Goal: Register for event/course

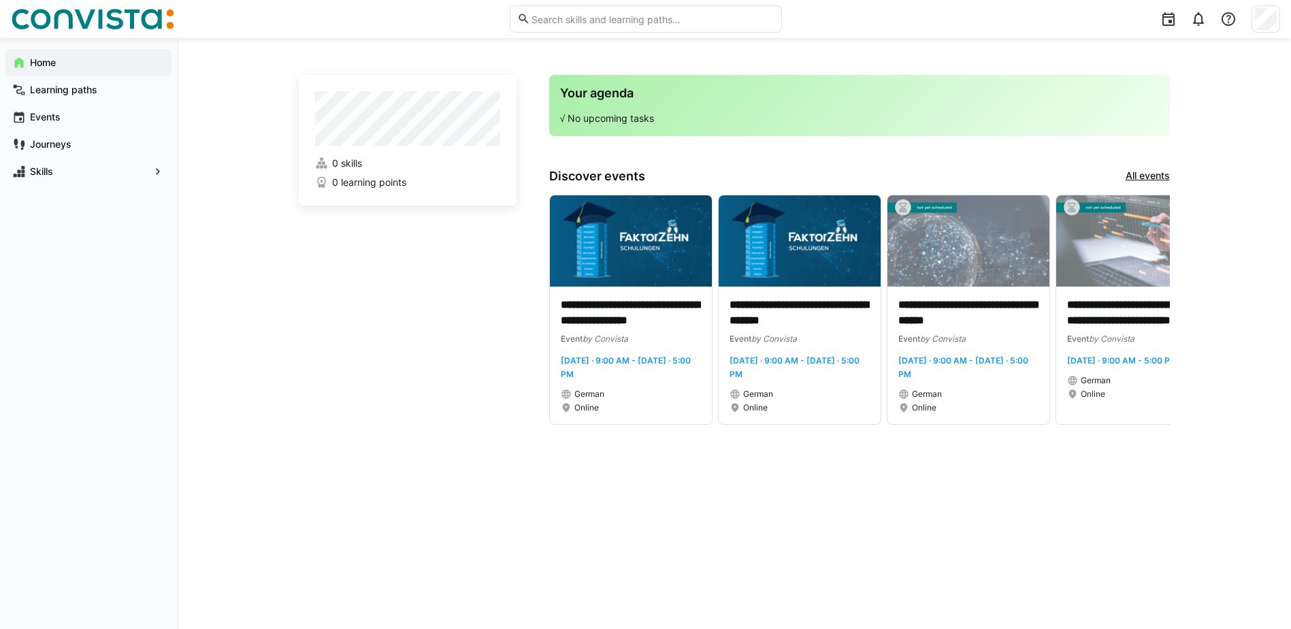
click at [1150, 173] on link "All events" at bounding box center [1148, 176] width 44 height 15
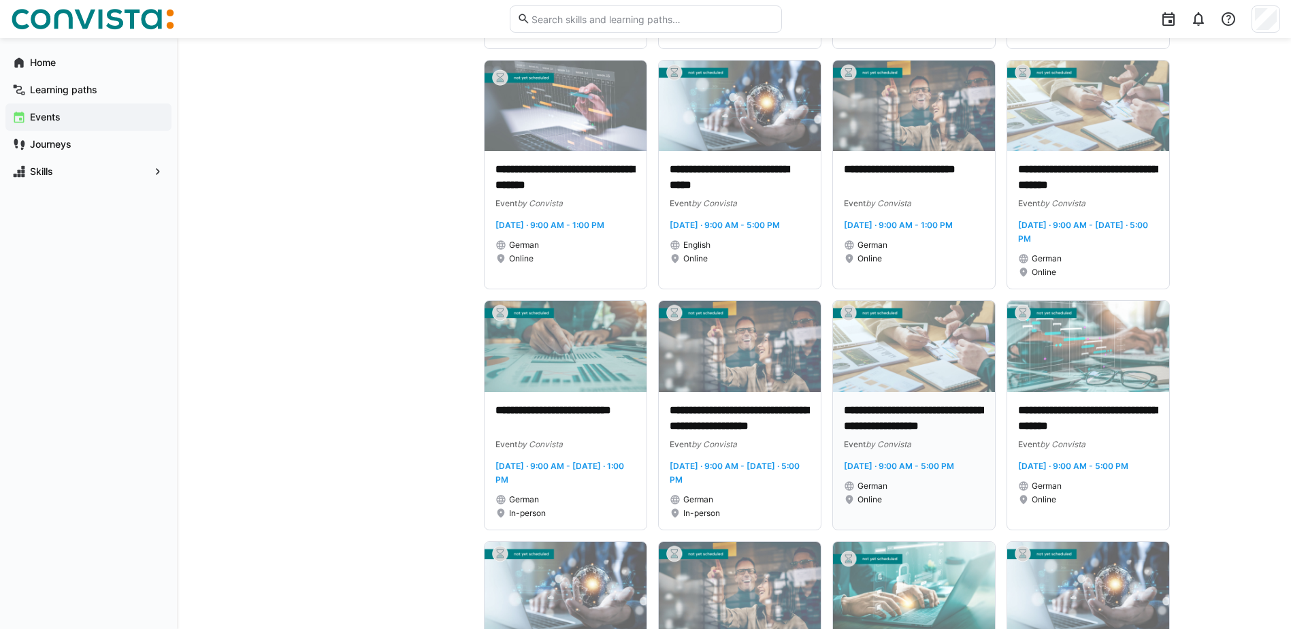
scroll to position [545, 0]
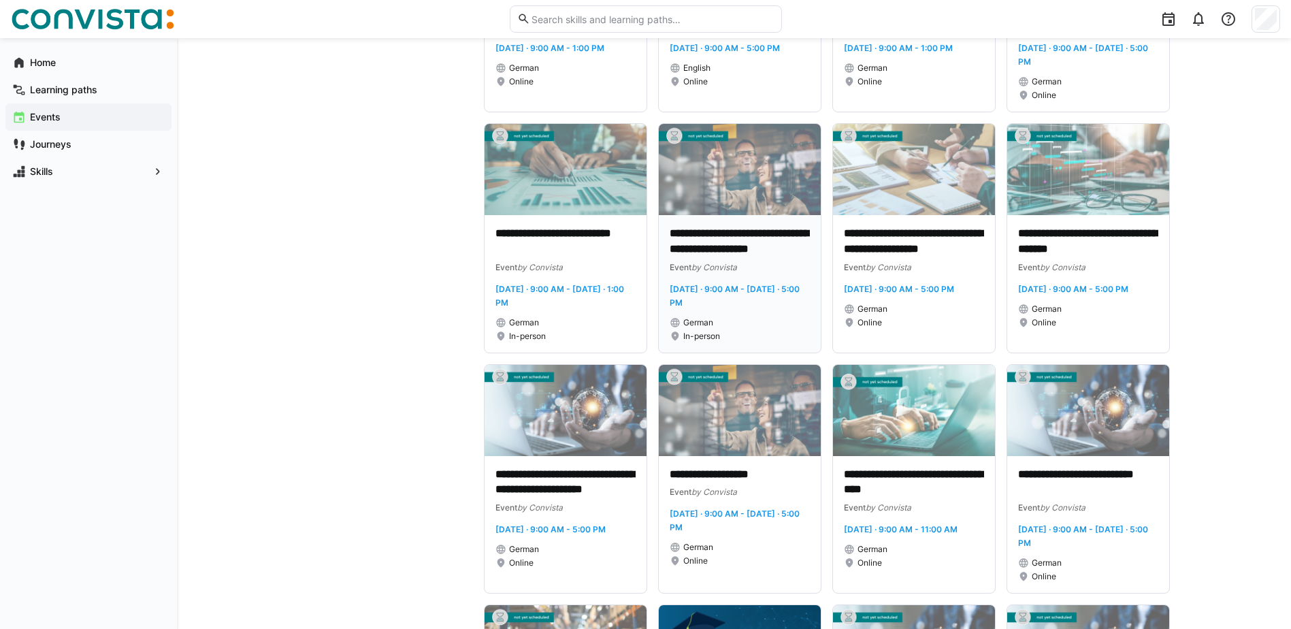
click at [707, 240] on p "**********" at bounding box center [740, 241] width 140 height 31
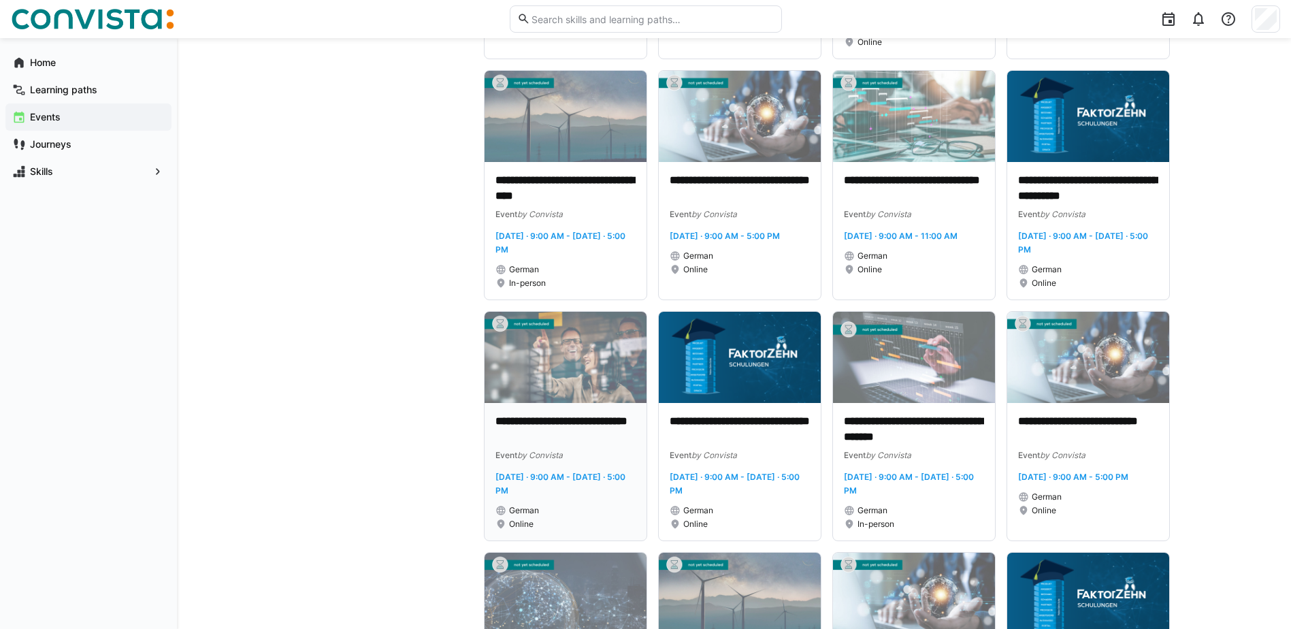
scroll to position [2042, 0]
click at [914, 473] on span "[DATE] · 9:00 AM - [DATE] · 5:00 PM" at bounding box center [909, 483] width 130 height 24
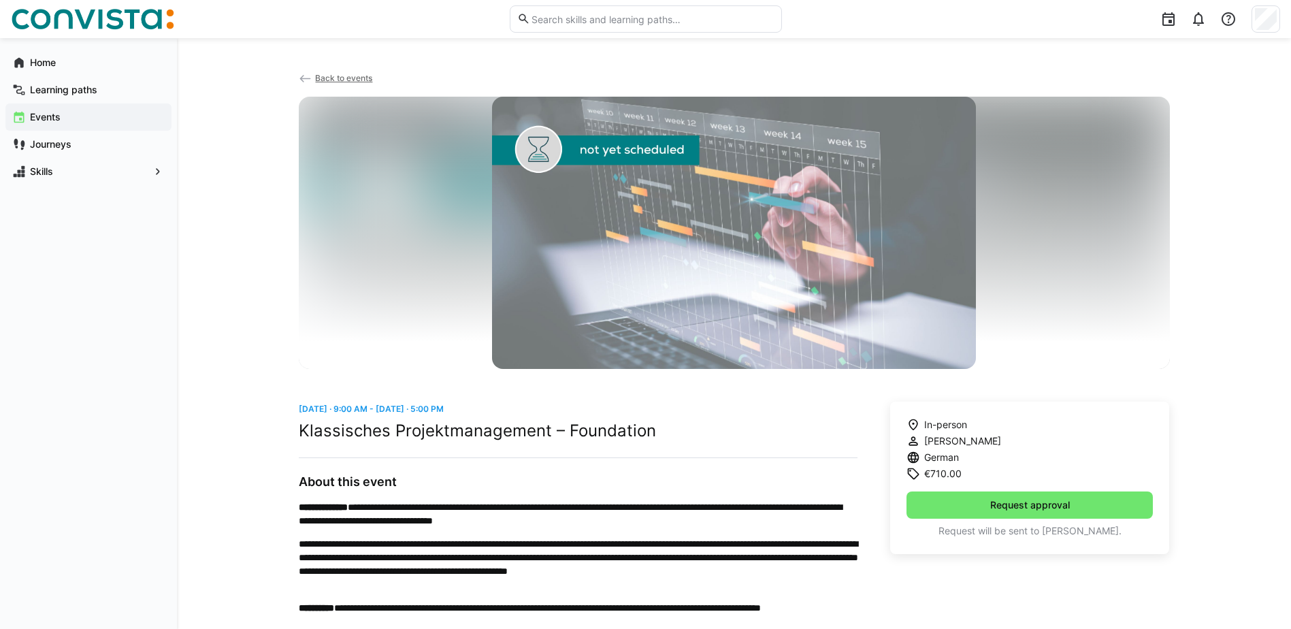
click at [347, 75] on span "Back to events" at bounding box center [343, 78] width 57 height 10
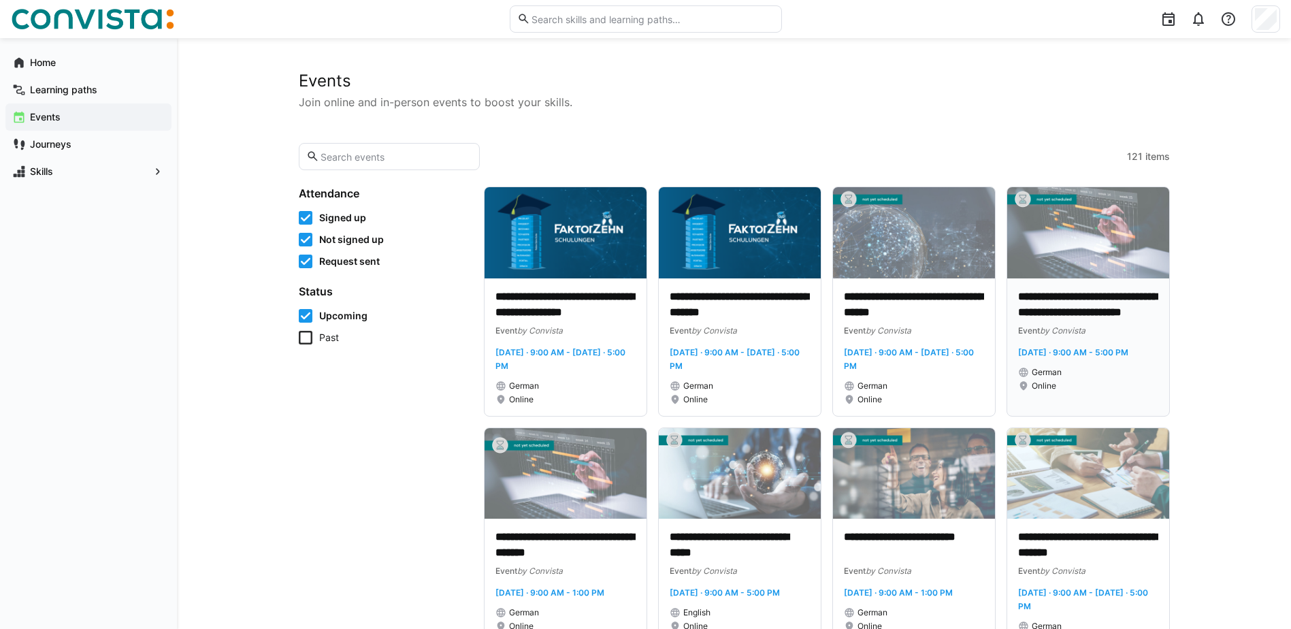
click at [1067, 351] on span "[DATE] · 9:00 AM - 5:00 PM" at bounding box center [1073, 352] width 110 height 10
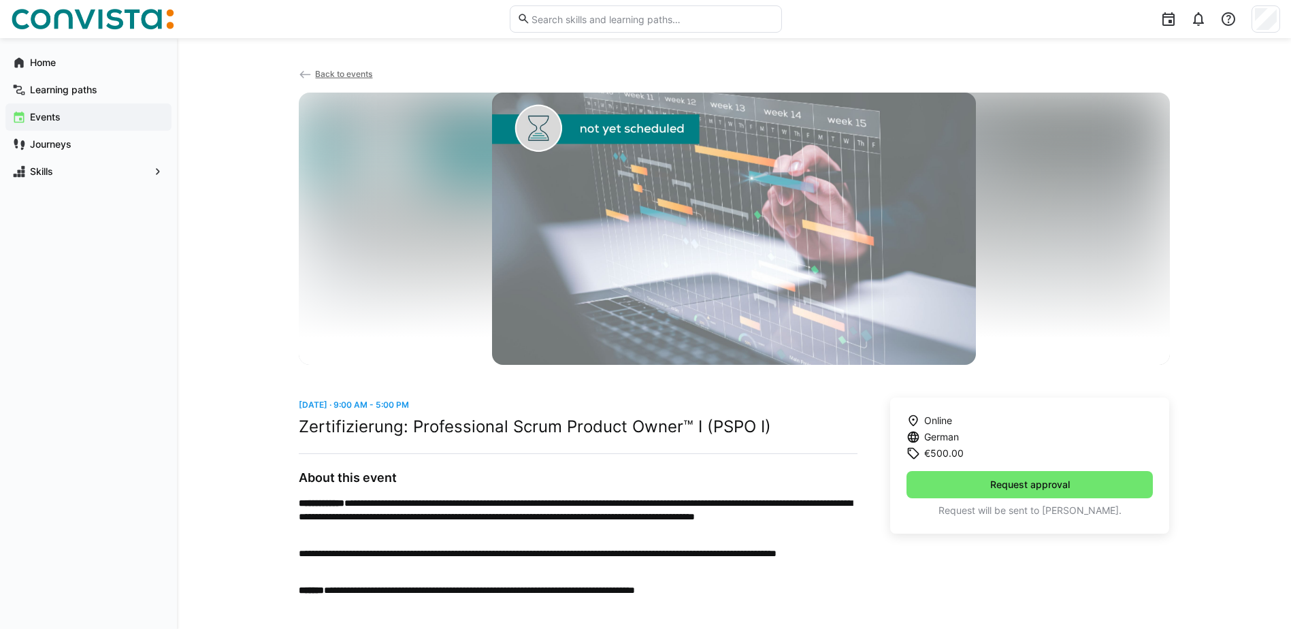
scroll to position [5, 0]
click at [987, 602] on div "**********" at bounding box center [734, 331] width 1114 height 596
click at [981, 594] on div "Online German €500.00 Request approval Request will be sent to [PERSON_NAME]." at bounding box center [1030, 496] width 280 height 199
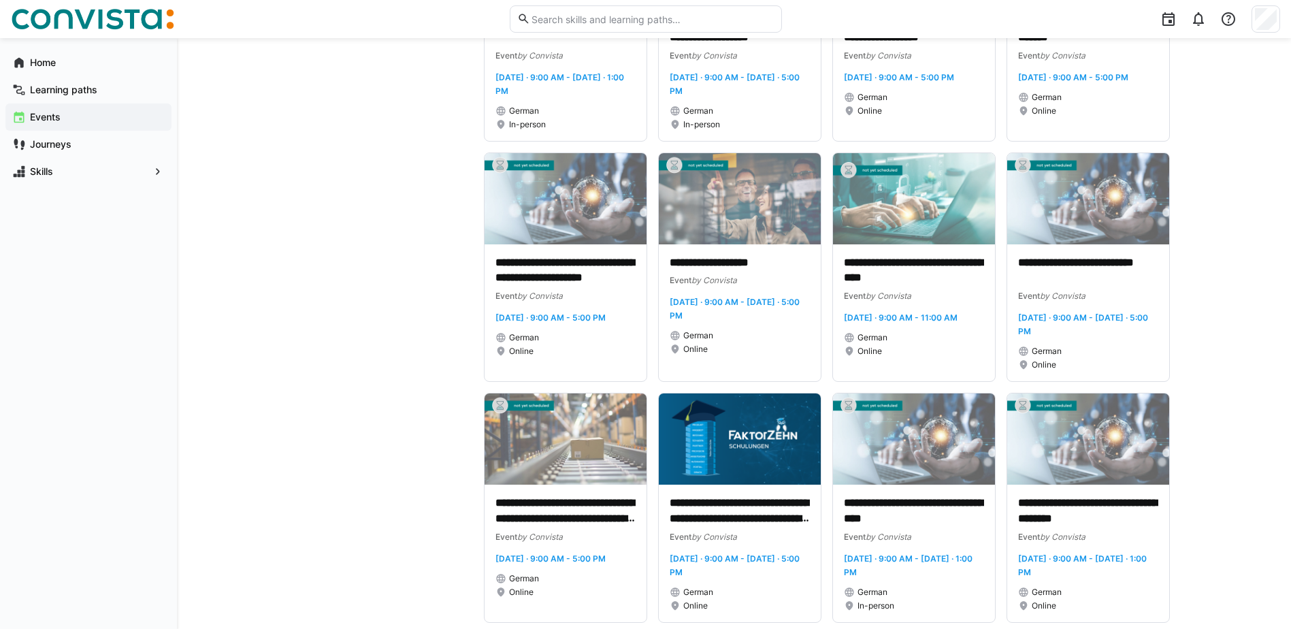
scroll to position [867, 0]
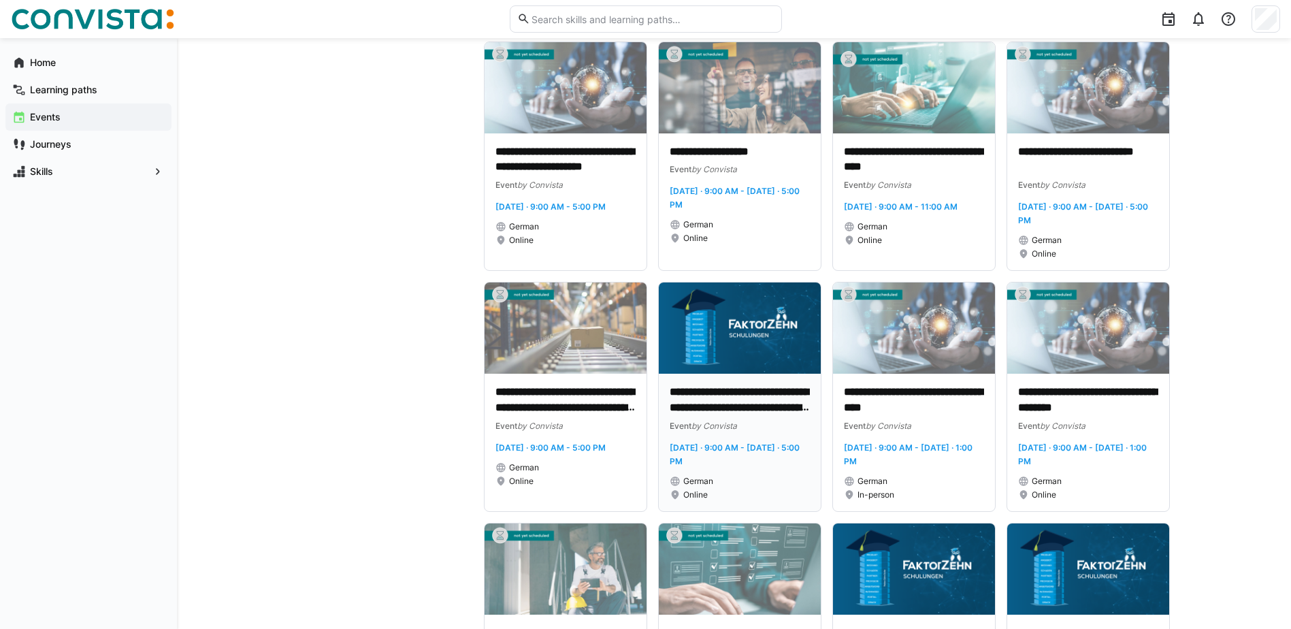
click at [716, 451] on span "[DATE] · 9:00 AM - [DATE] · 5:00 PM" at bounding box center [735, 454] width 130 height 24
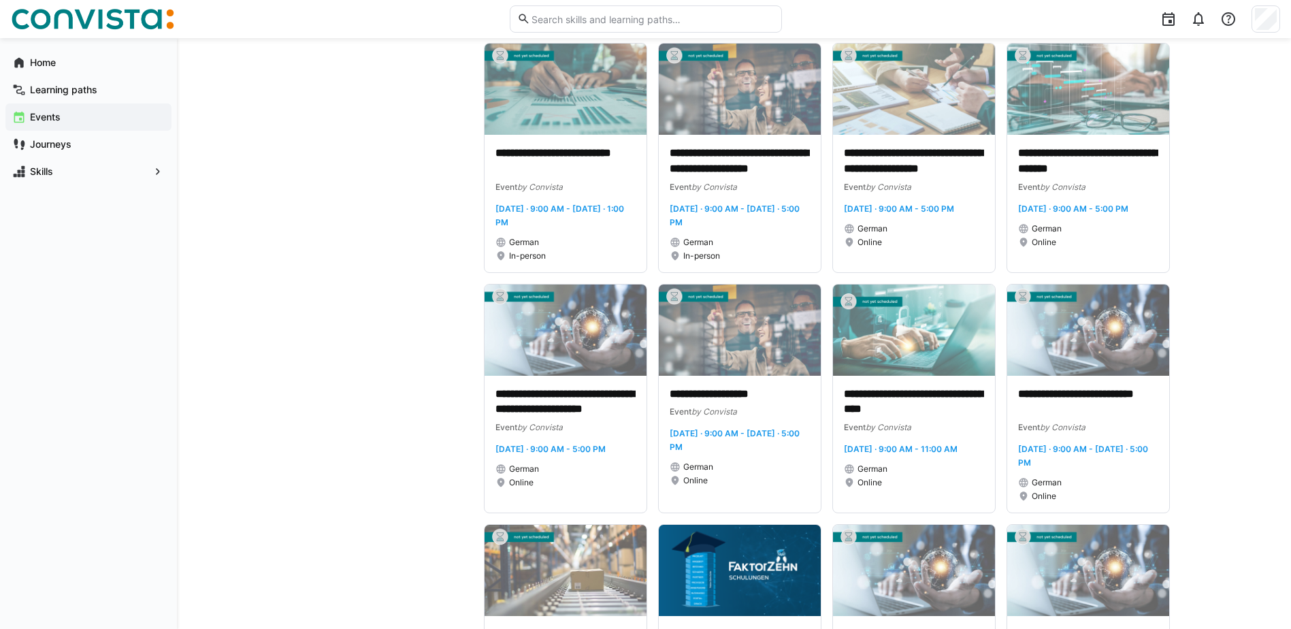
scroll to position [681, 0]
